Goal: Download file/media

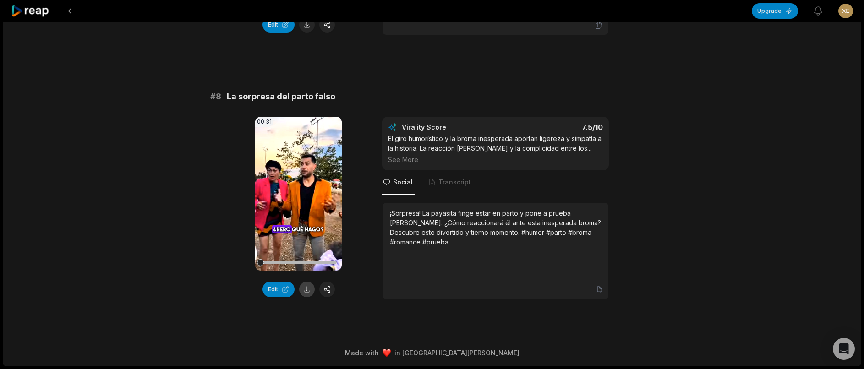
click at [312, 286] on button at bounding box center [307, 290] width 16 height 16
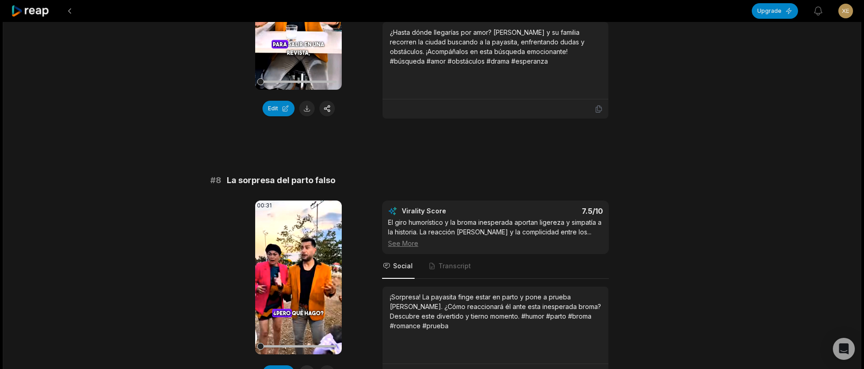
scroll to position [1713, 0]
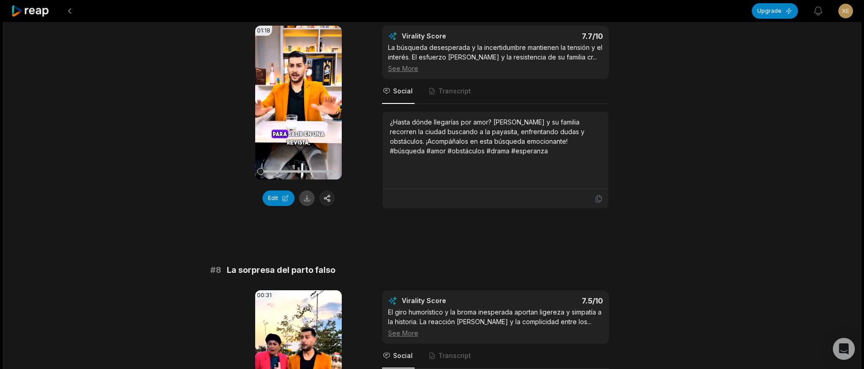
click at [306, 206] on button at bounding box center [307, 199] width 16 height 16
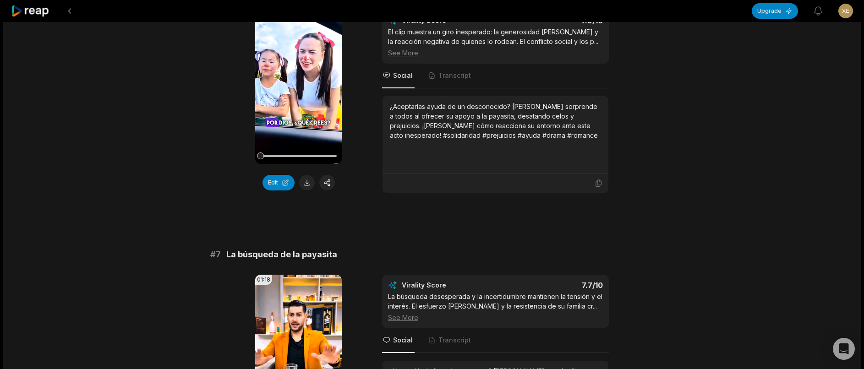
scroll to position [1438, 0]
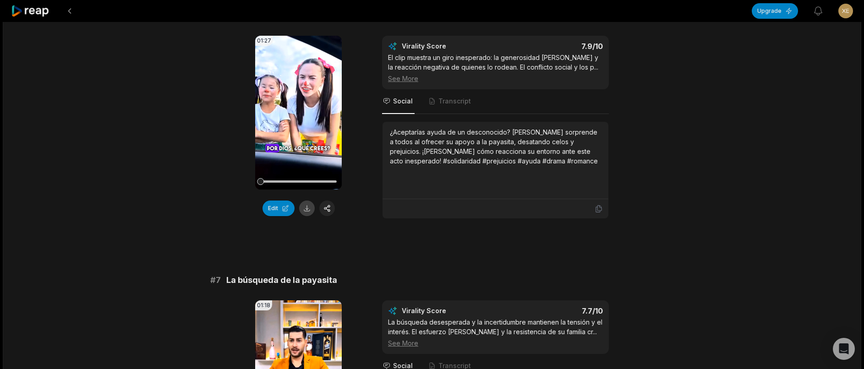
click at [304, 210] on button at bounding box center [307, 209] width 16 height 16
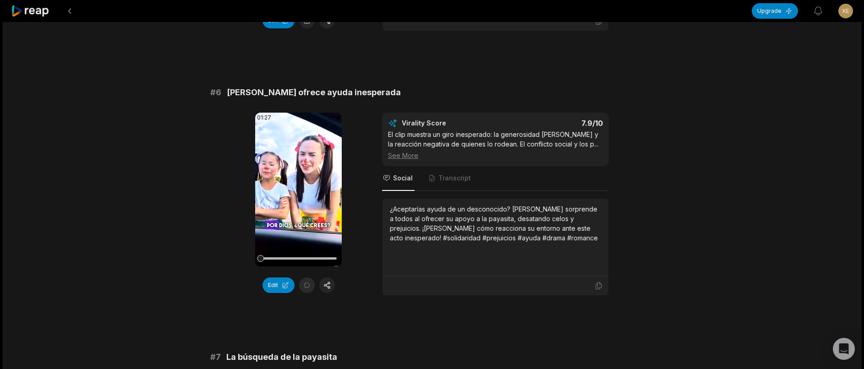
scroll to position [1255, 0]
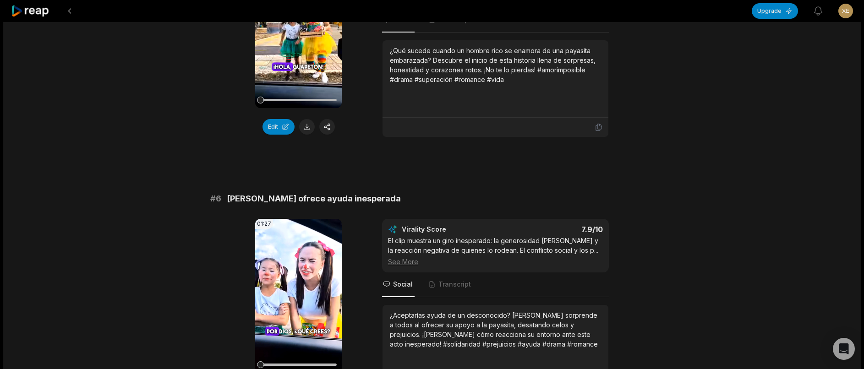
click at [309, 132] on button at bounding box center [307, 127] width 16 height 16
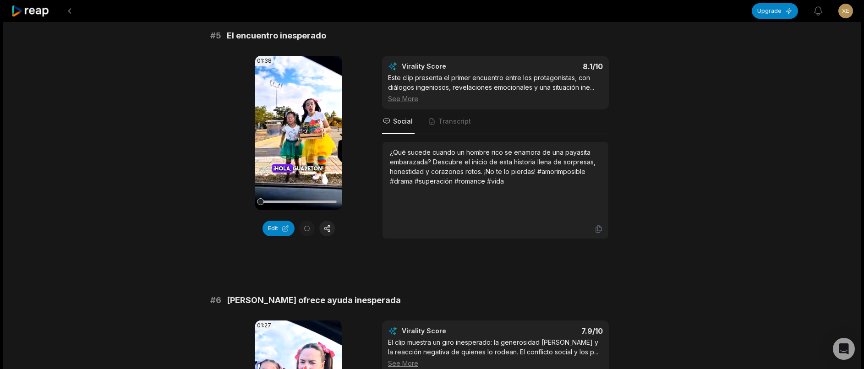
scroll to position [980, 0]
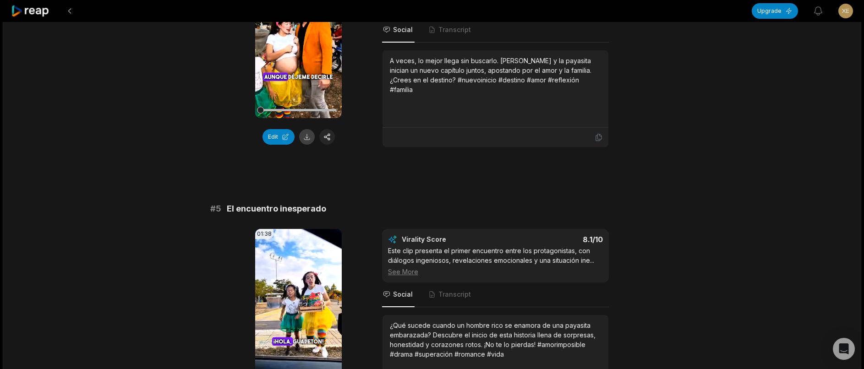
click at [303, 135] on button at bounding box center [307, 137] width 16 height 16
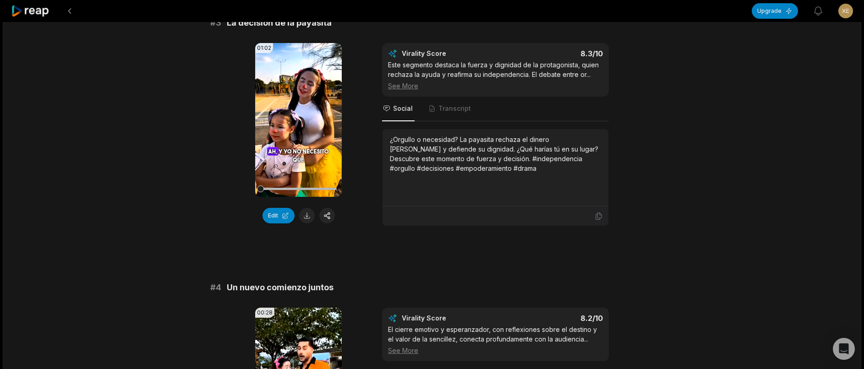
scroll to position [613, 0]
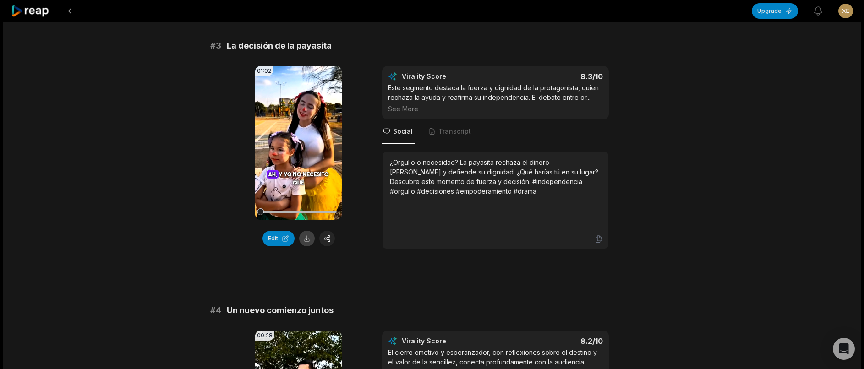
click at [308, 231] on button at bounding box center [307, 239] width 16 height 16
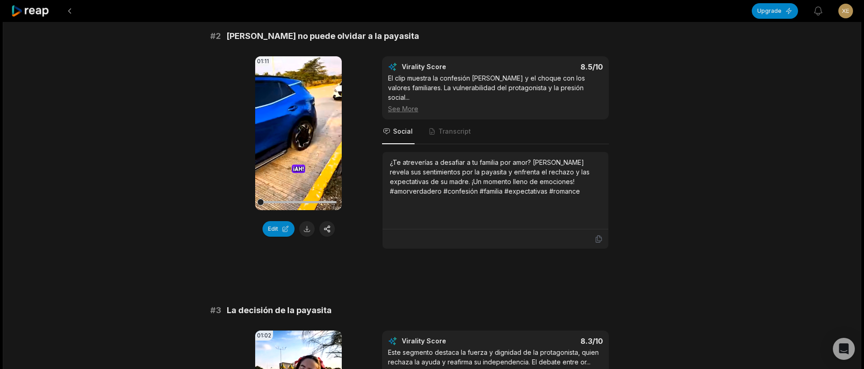
scroll to position [338, 0]
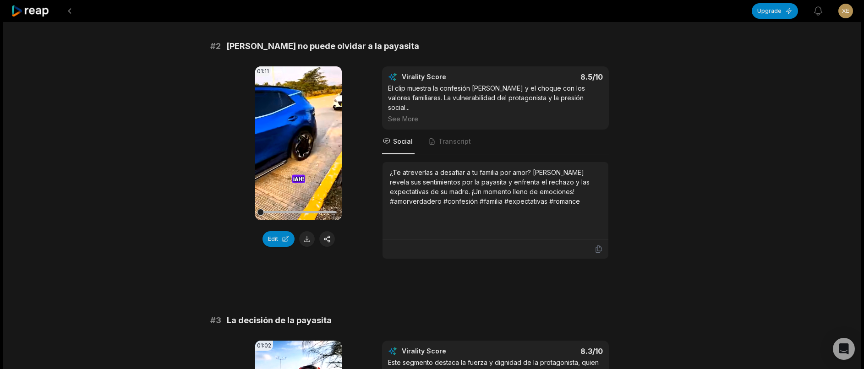
click at [308, 236] on button at bounding box center [307, 239] width 16 height 16
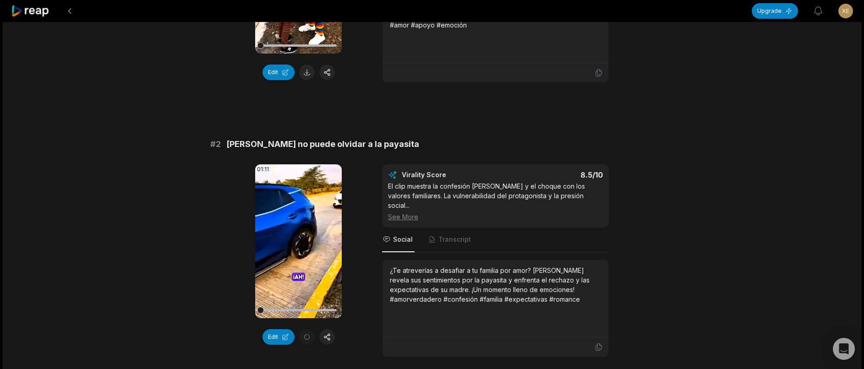
scroll to position [63, 0]
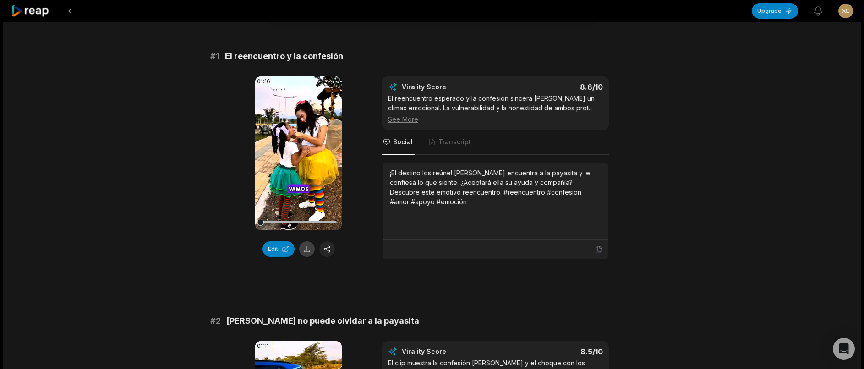
click at [307, 251] on button at bounding box center [307, 250] width 16 height 16
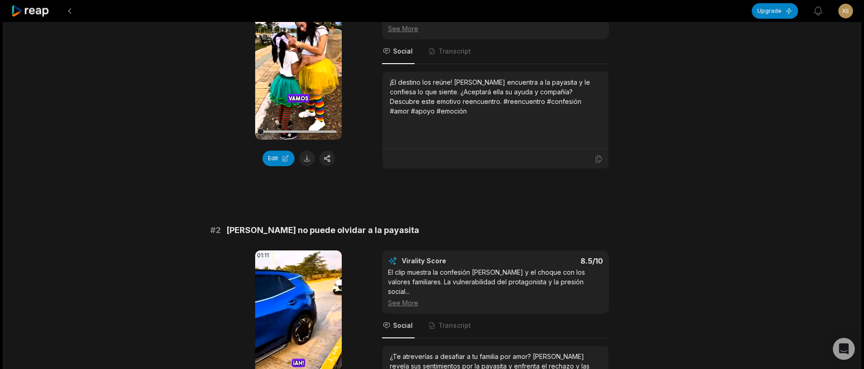
scroll to position [0, 0]
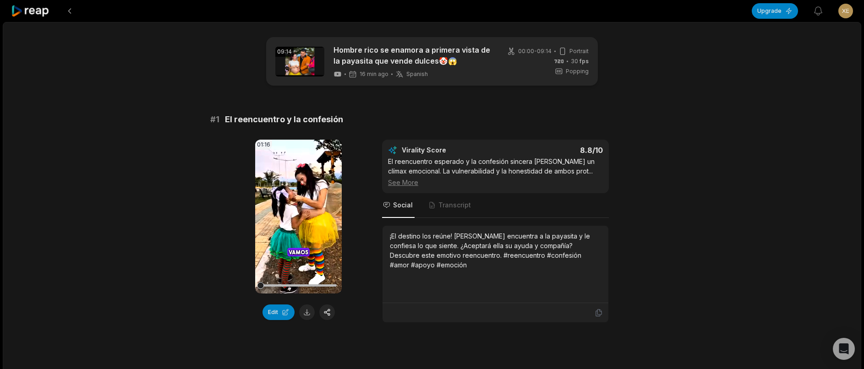
click at [32, 16] on icon at bounding box center [30, 11] width 39 height 12
